Goal: Task Accomplishment & Management: Use online tool/utility

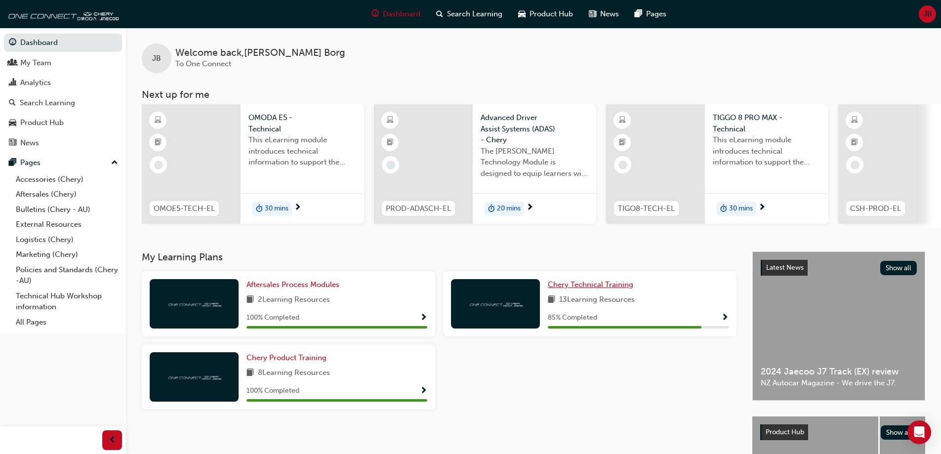
click at [613, 287] on span "Chery Technical Training" at bounding box center [590, 284] width 85 height 9
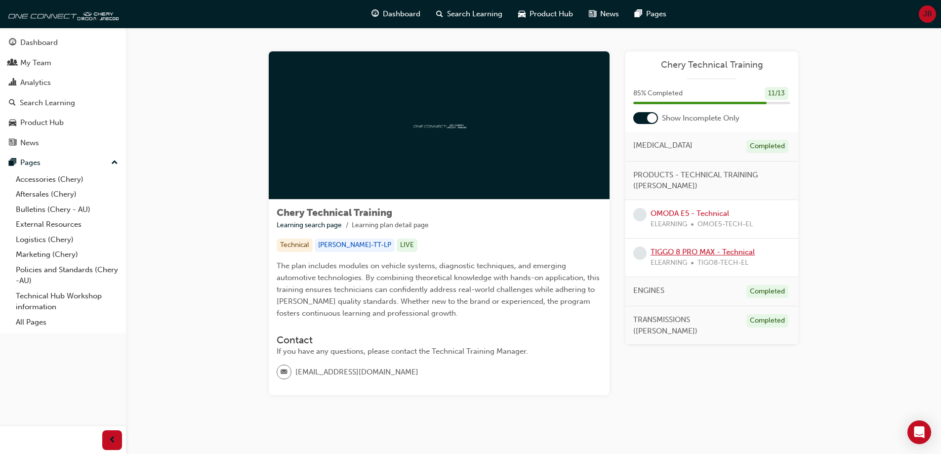
click at [697, 253] on link "TIGGO 8 PRO MAX - Technical" at bounding box center [703, 252] width 104 height 9
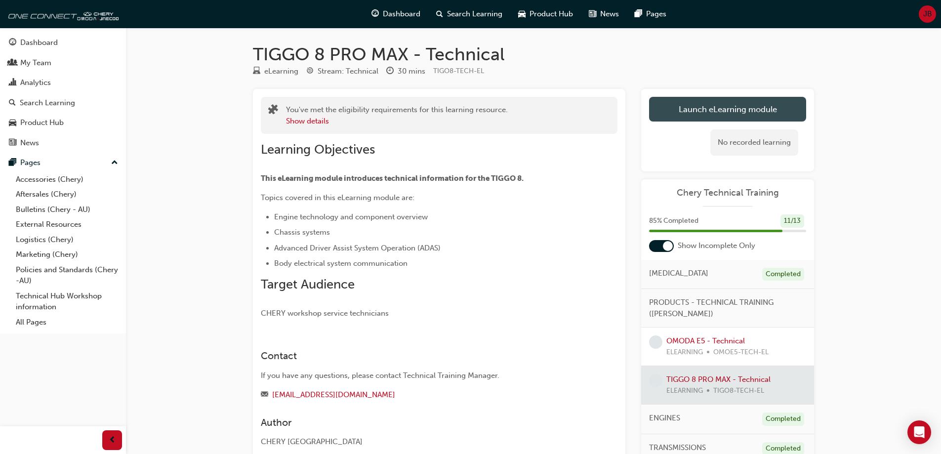
click at [693, 118] on link "Launch eLearning module" at bounding box center [727, 109] width 157 height 25
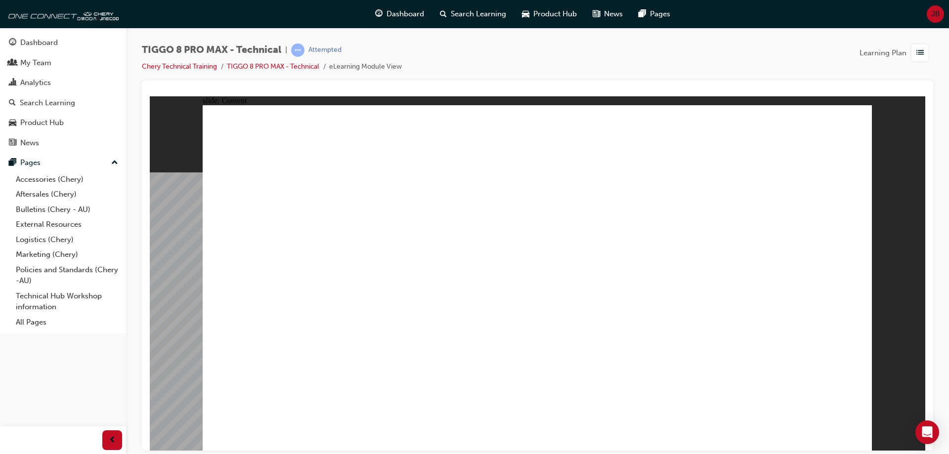
drag, startPoint x: 849, startPoint y: 432, endPoint x: 849, endPoint y: 440, distance: 7.4
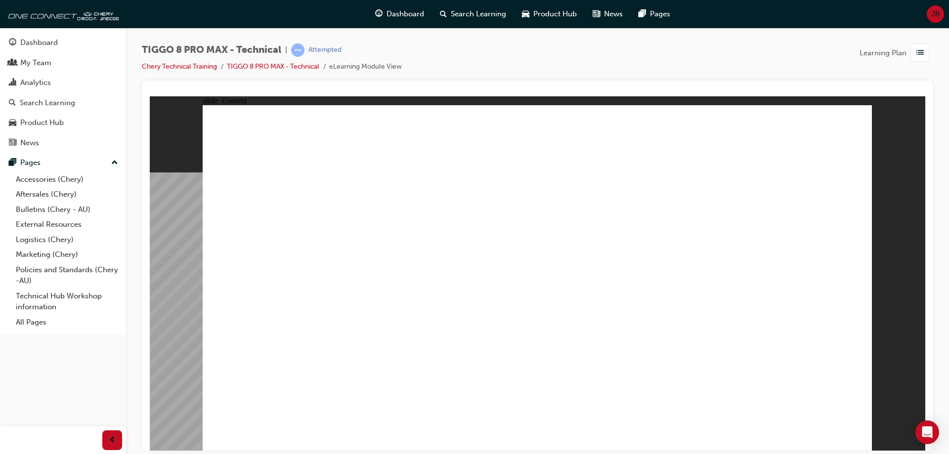
drag, startPoint x: 778, startPoint y: 362, endPoint x: 776, endPoint y: 370, distance: 8.1
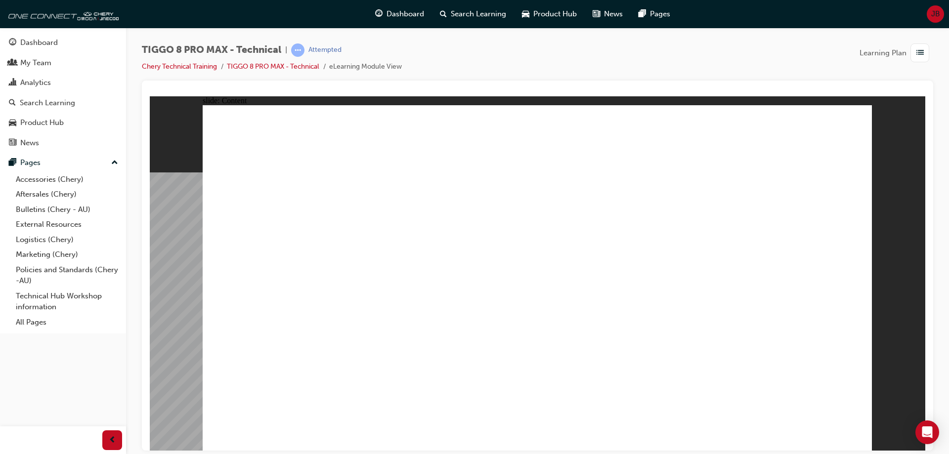
drag, startPoint x: 770, startPoint y: 310, endPoint x: 775, endPoint y: 302, distance: 8.9
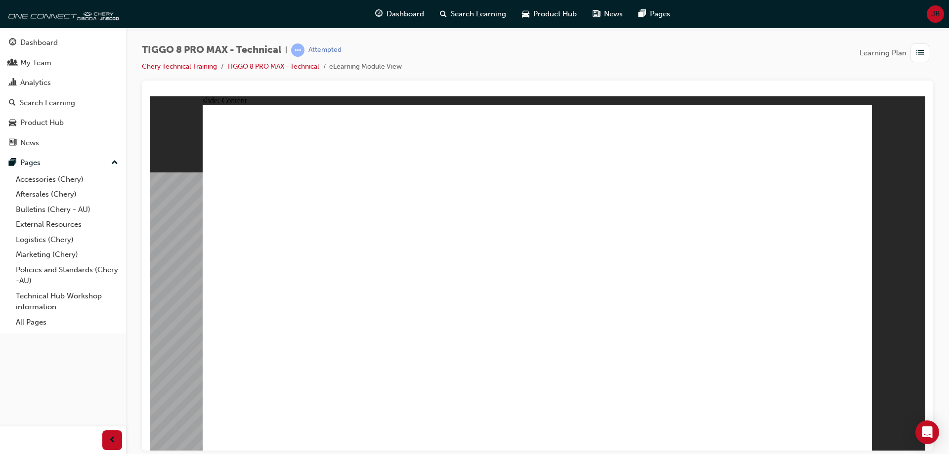
drag, startPoint x: 859, startPoint y: 428, endPoint x: 856, endPoint y: 432, distance: 5.6
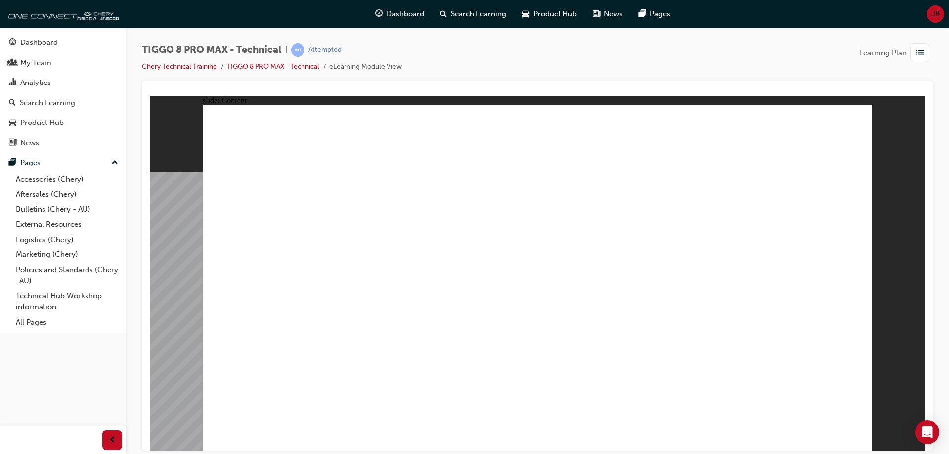
drag, startPoint x: 580, startPoint y: 281, endPoint x: 563, endPoint y: 307, distance: 30.4
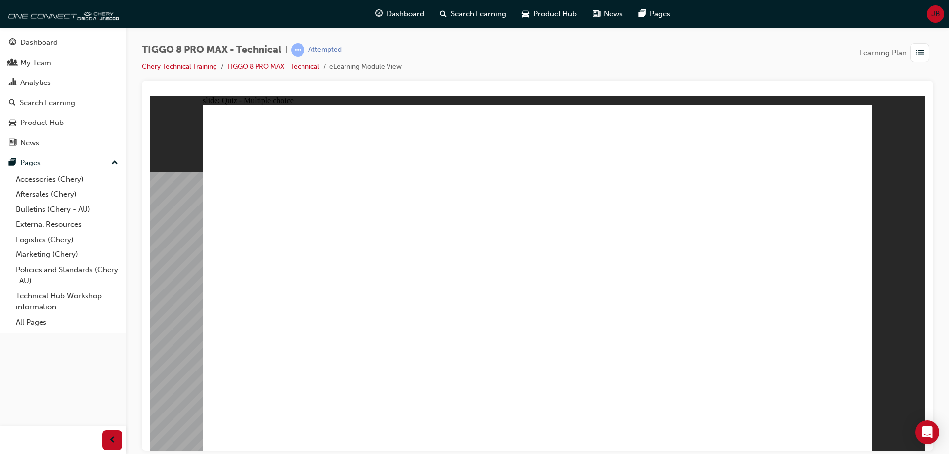
radio input "true"
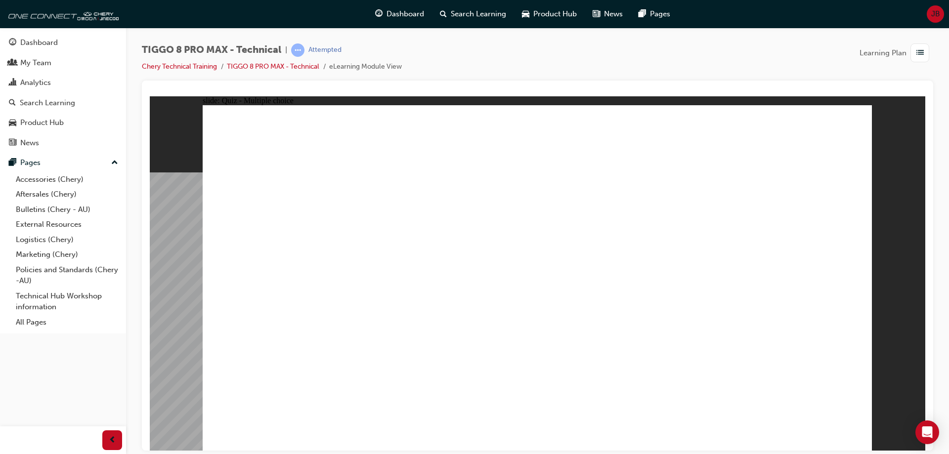
radio input "true"
drag, startPoint x: 666, startPoint y: 341, endPoint x: 450, endPoint y: 331, distance: 216.7
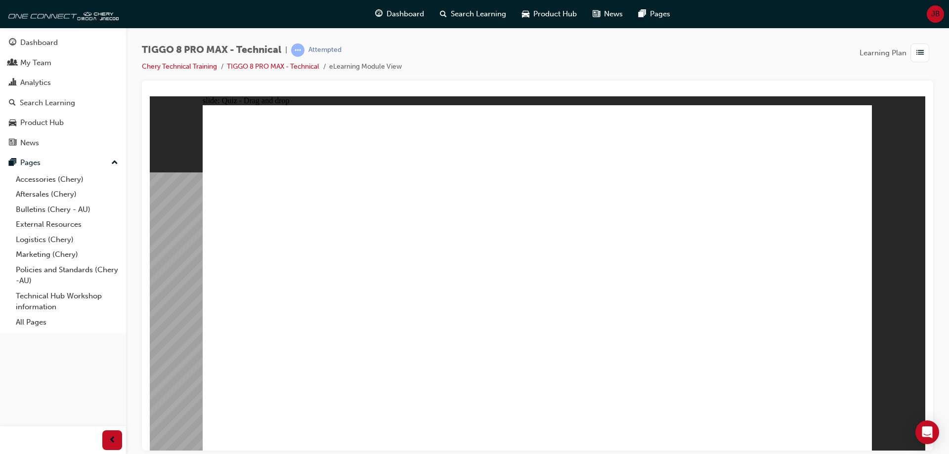
radio input "true"
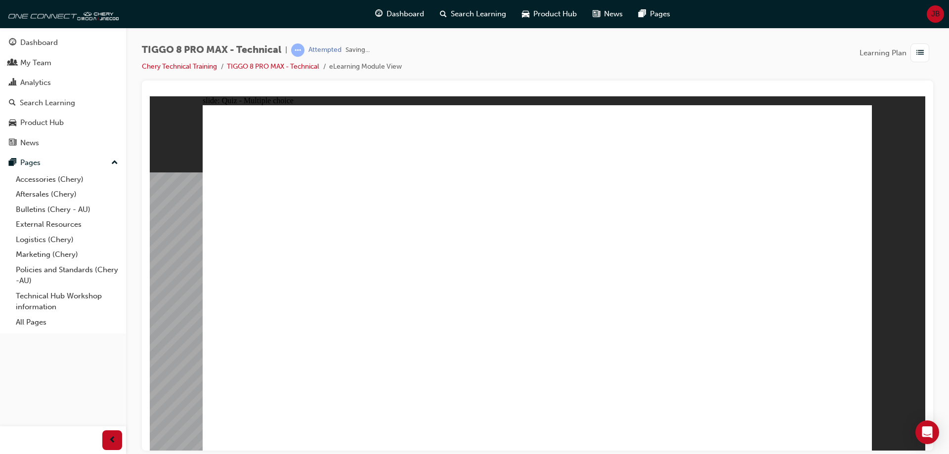
radio input "true"
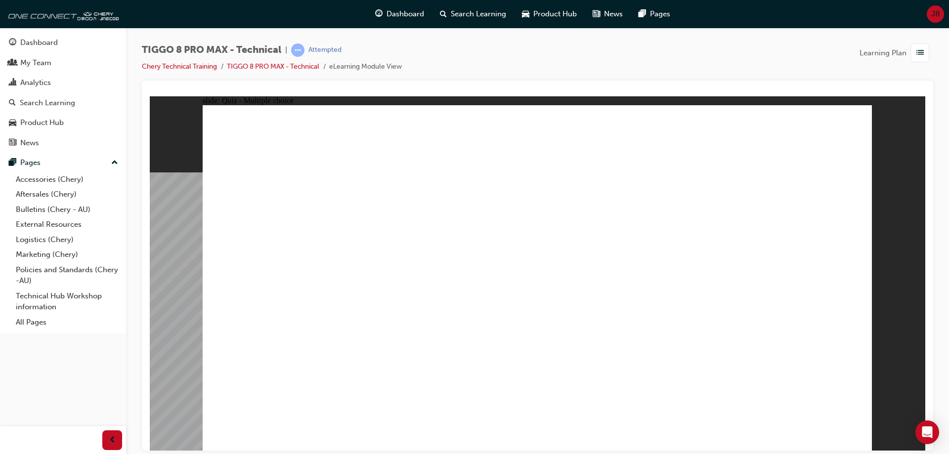
radio input "true"
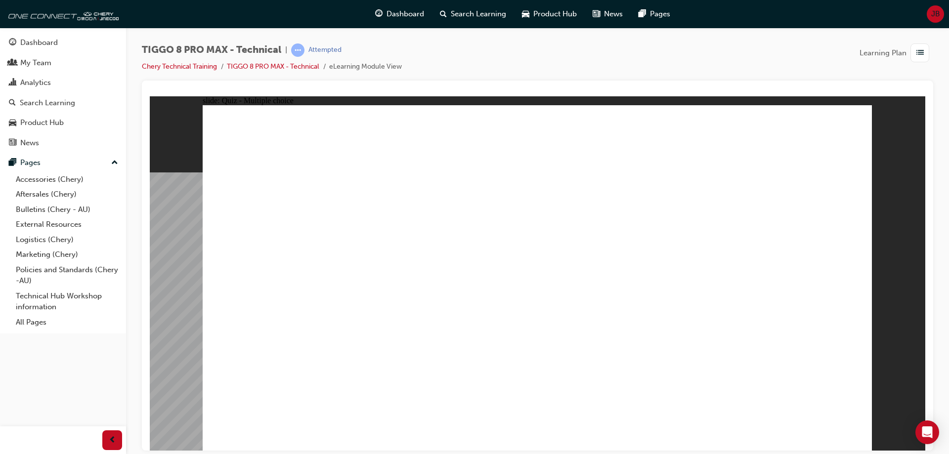
radio input "true"
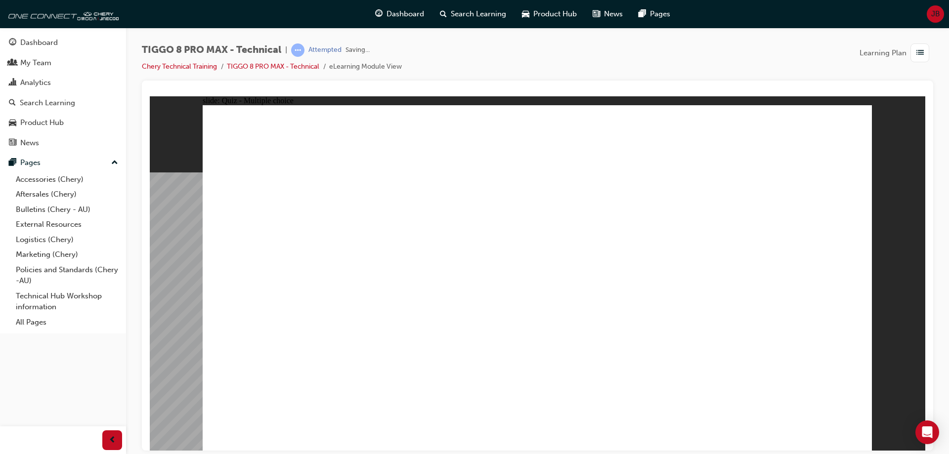
radio input "true"
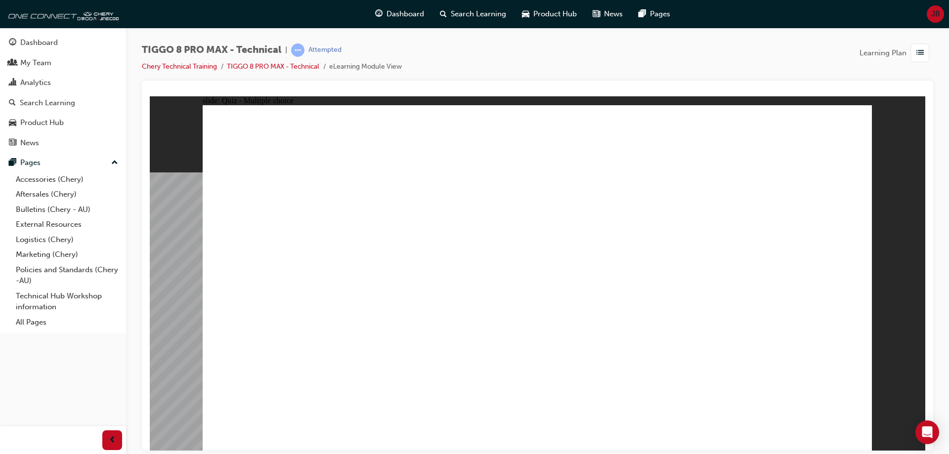
radio input "true"
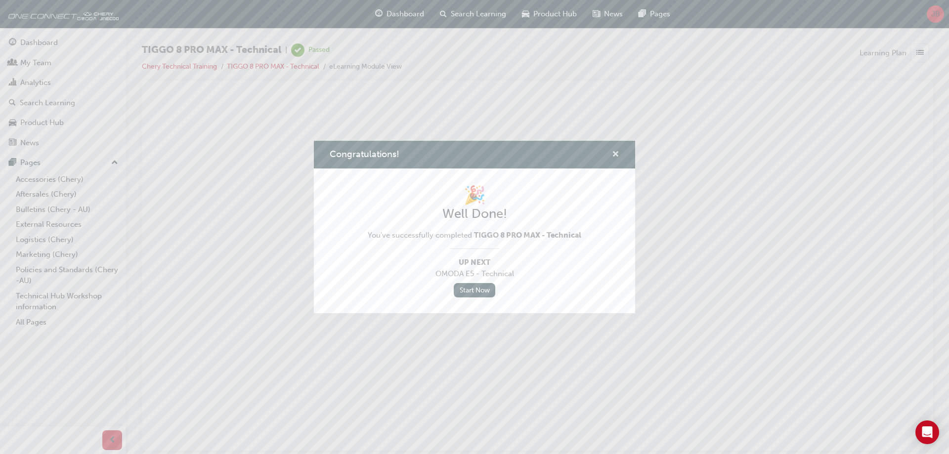
click at [616, 152] on span "cross-icon" at bounding box center [615, 155] width 7 height 9
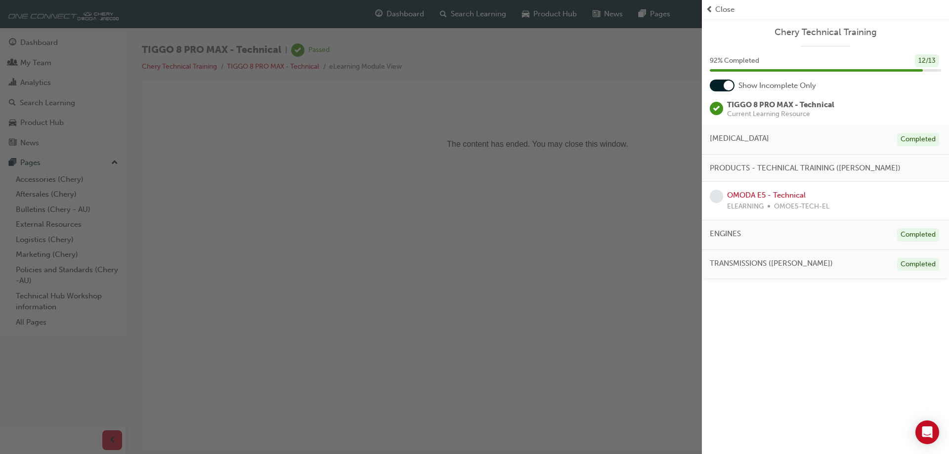
click at [51, 42] on div "button" at bounding box center [351, 227] width 702 height 454
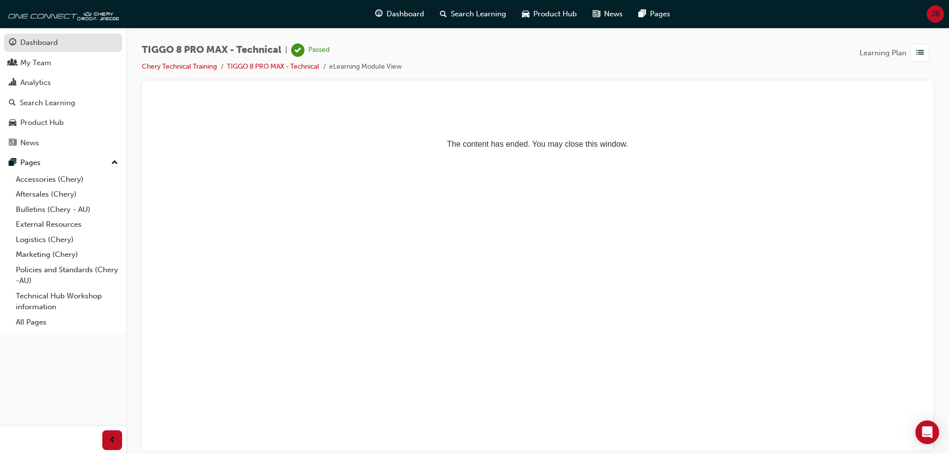
click at [42, 43] on div "Dashboard" at bounding box center [39, 42] width 38 height 11
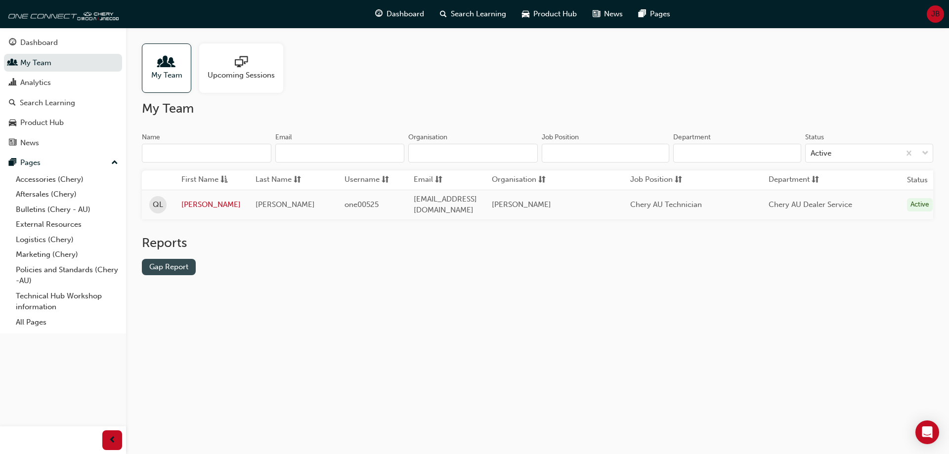
click at [176, 267] on link "Gap Report" at bounding box center [169, 267] width 54 height 16
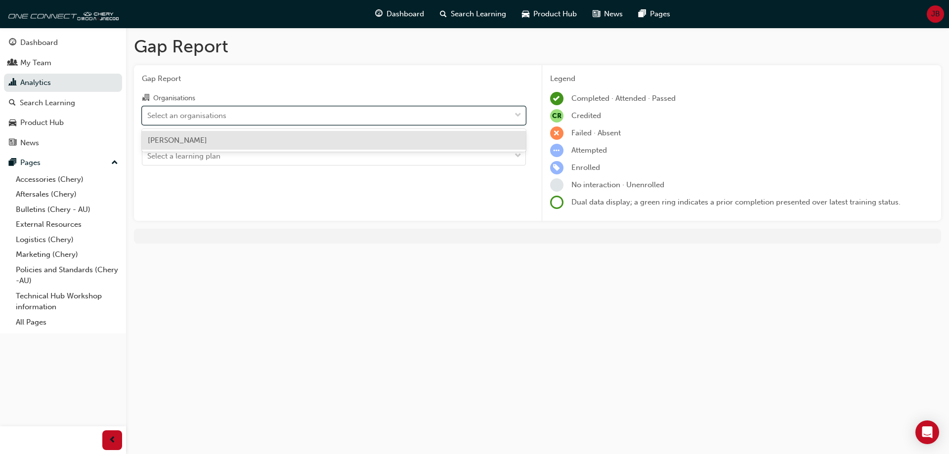
click at [226, 119] on div "Select an organisations" at bounding box center [186, 115] width 79 height 11
click at [148, 119] on input "Organisations option [PERSON_NAME] focused, 1 of 1. 1 result available. Use Up …" at bounding box center [147, 115] width 1 height 8
click at [223, 146] on div "Chery Melton" at bounding box center [334, 140] width 384 height 19
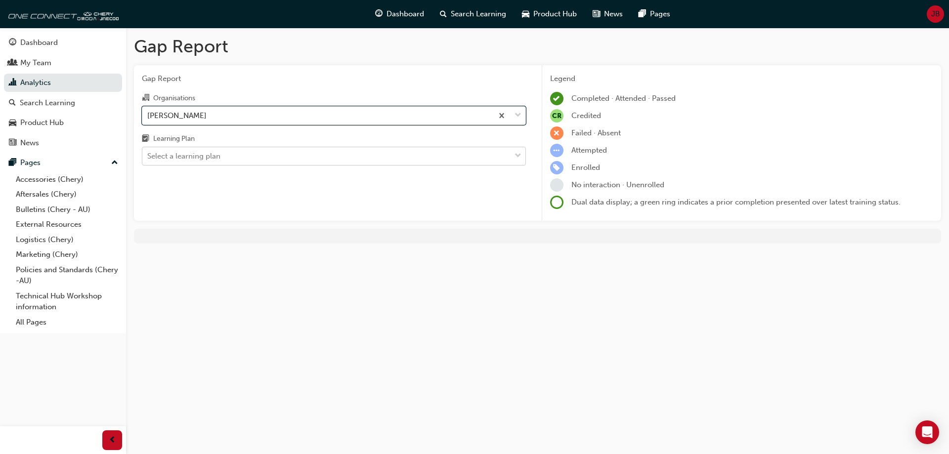
click at [223, 158] on div "Select a learning plan" at bounding box center [326, 156] width 368 height 17
click at [148, 158] on input "Learning Plan Select a learning plan" at bounding box center [147, 156] width 1 height 8
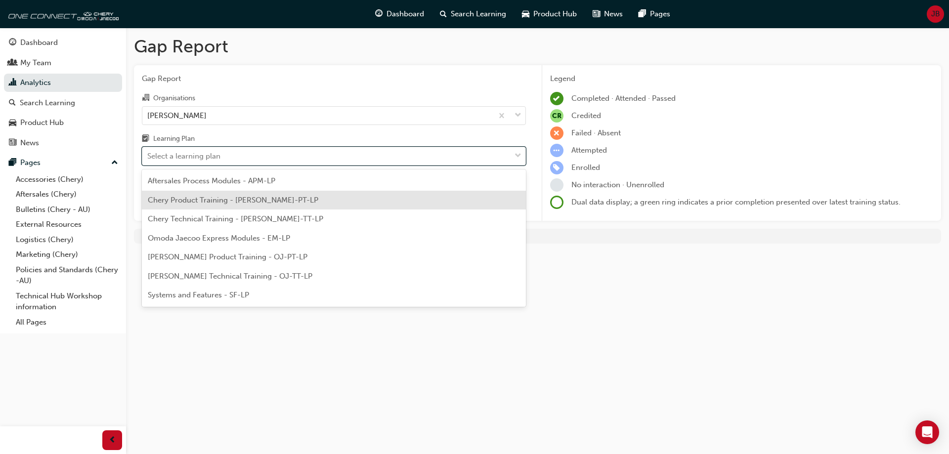
click at [242, 201] on span "Chery Product Training - CHAU-PT-LP" at bounding box center [233, 200] width 170 height 9
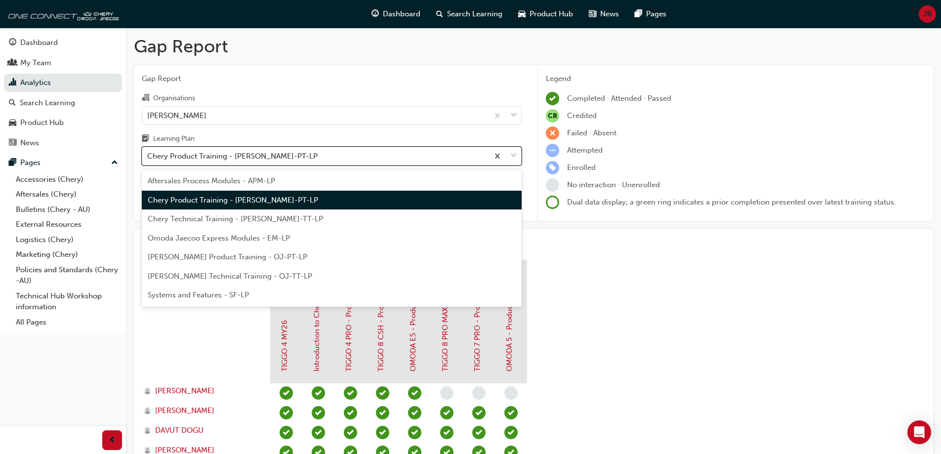
click at [293, 156] on div "Chery Product Training - CHAU-PT-LP" at bounding box center [315, 156] width 346 height 17
click at [148, 156] on input "Learning Plan option Chery Product Training - CHAU-PT-LP, selected. option Cher…" at bounding box center [147, 156] width 1 height 8
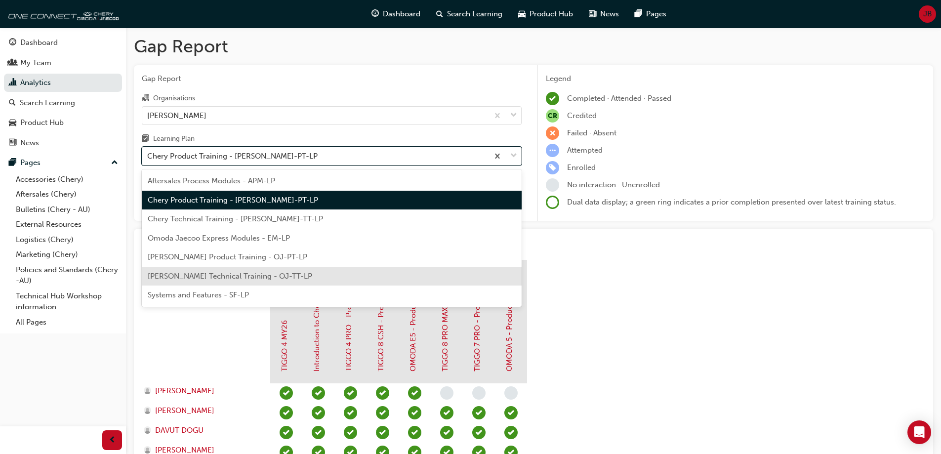
click at [252, 279] on span "Omoda Jaecoo Technical Training - OJ-TT-LP" at bounding box center [230, 276] width 165 height 9
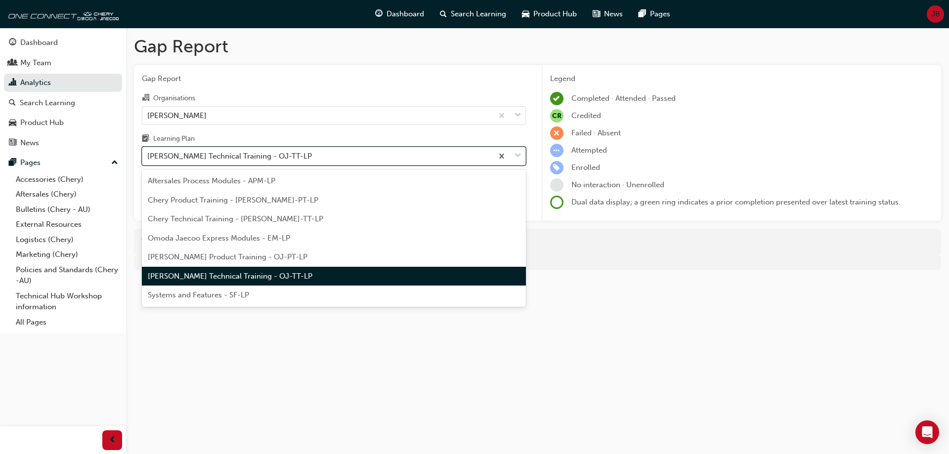
click at [282, 157] on div "Omoda Jaecoo Technical Training - OJ-TT-LP" at bounding box center [229, 156] width 165 height 11
click at [148, 157] on input "Learning Plan option Omoda Jaecoo Technical Training - OJ-TT-LP, selected. opti…" at bounding box center [147, 156] width 1 height 8
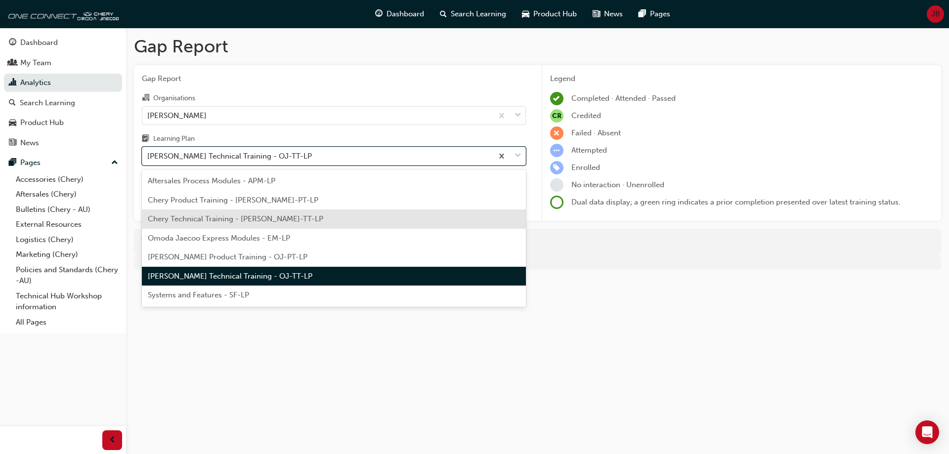
click at [250, 216] on span "Chery Technical Training - CHAU-TT-LP" at bounding box center [235, 218] width 175 height 9
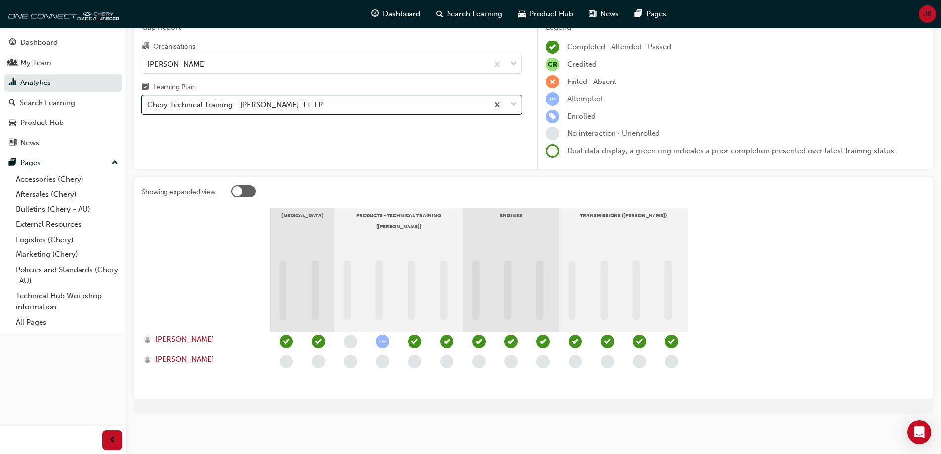
scroll to position [52, 0]
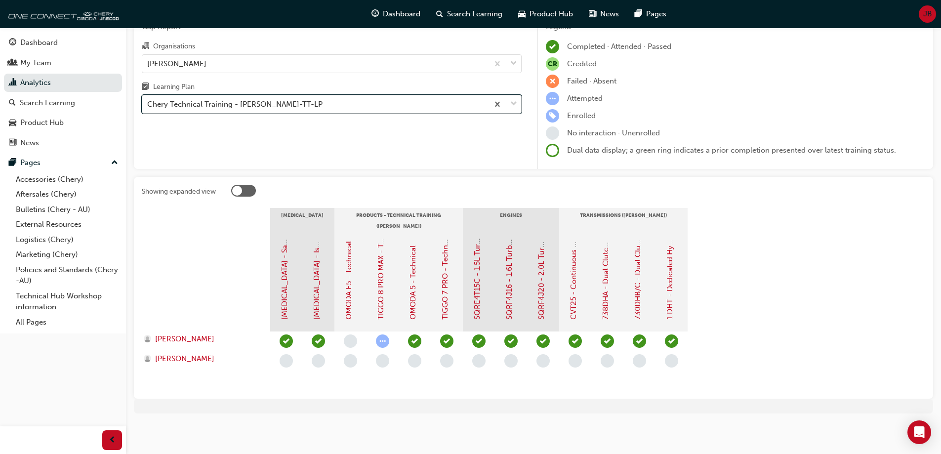
click at [350, 102] on div "Chery Technical Training - CHAU-TT-LP" at bounding box center [315, 104] width 346 height 17
click at [148, 102] on input "Learning Plan option Chery Technical Training - CHAU-TT-LP, selected. 0 results…" at bounding box center [147, 104] width 1 height 8
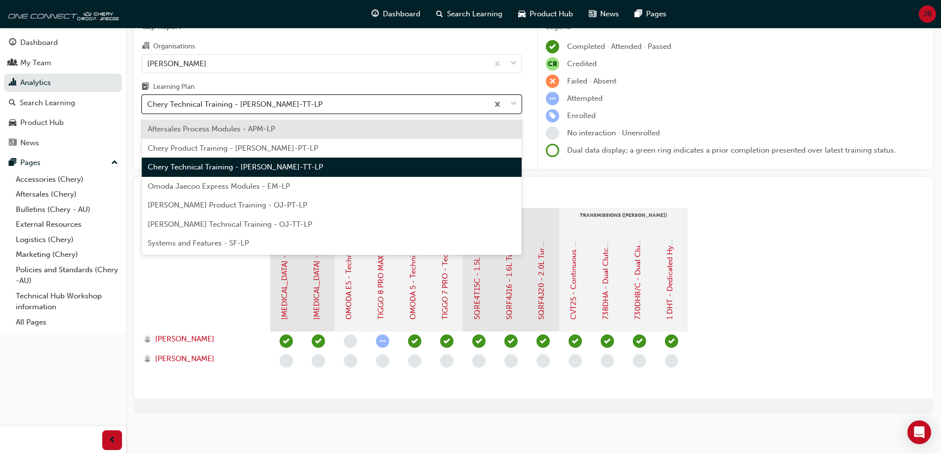
click at [313, 133] on div "Aftersales Process Modules - APM-LP" at bounding box center [332, 129] width 380 height 19
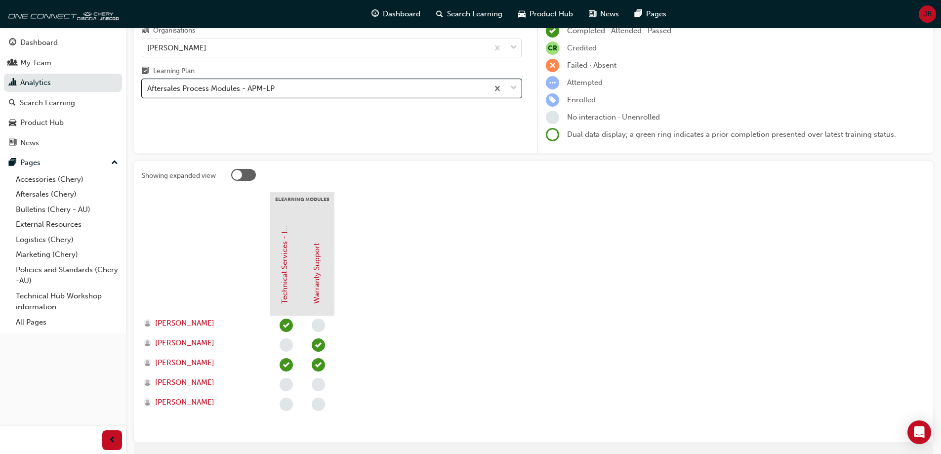
scroll to position [99, 0]
